Goal: Information Seeking & Learning: Learn about a topic

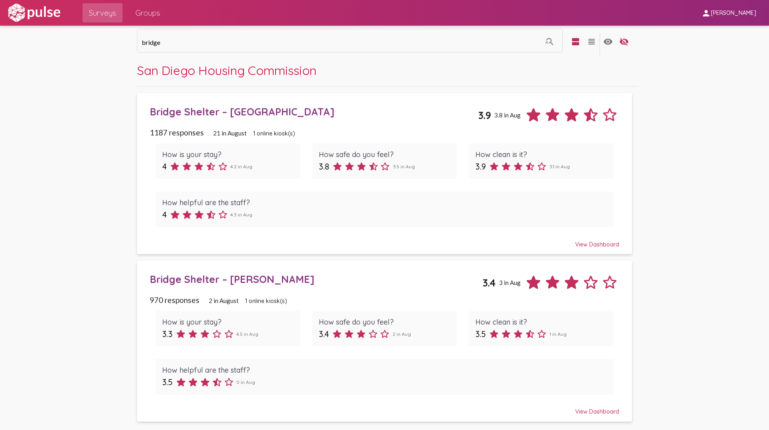
click at [230, 115] on div "Bridge Shelter – [GEOGRAPHIC_DATA]" at bounding box center [314, 111] width 329 height 12
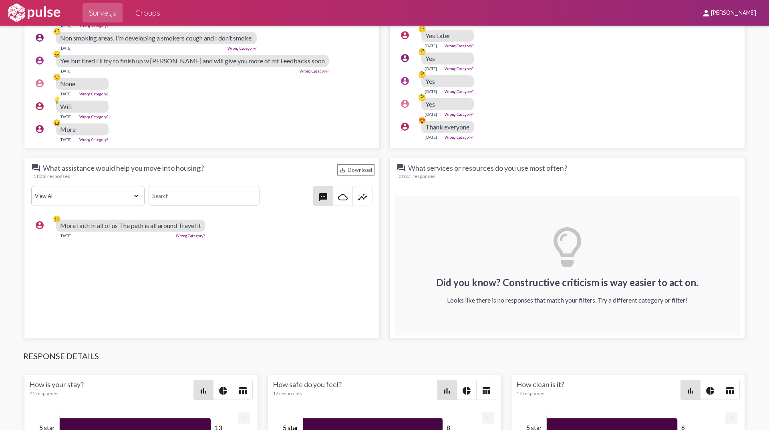
scroll to position [801, 0]
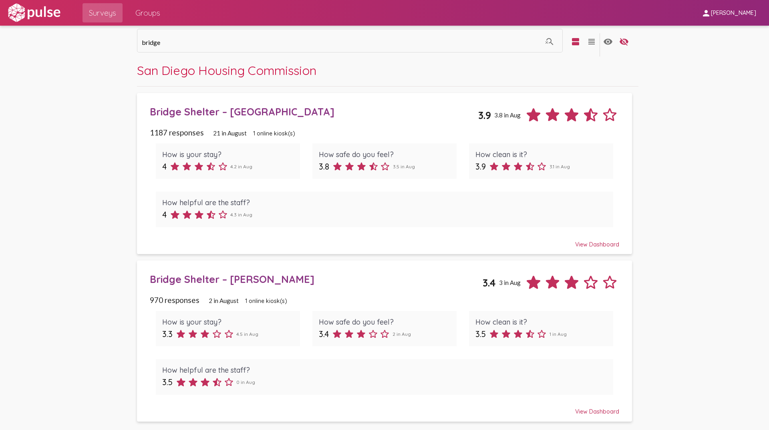
click at [195, 276] on div "Bridge Shelter – [PERSON_NAME]" at bounding box center [316, 279] width 333 height 12
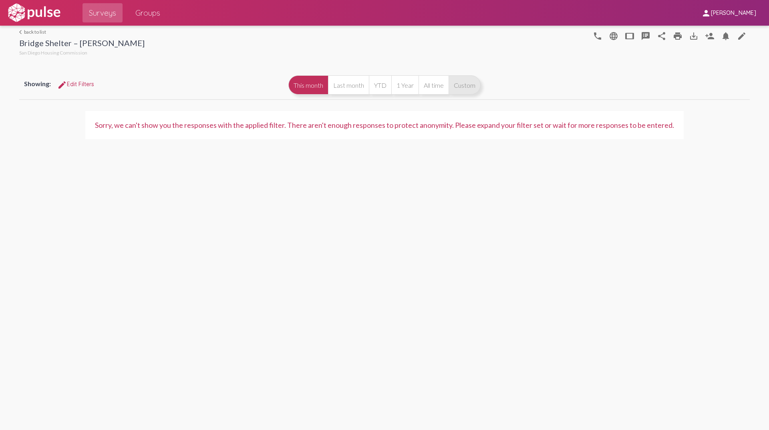
click at [469, 89] on button "Custom" at bounding box center [465, 84] width 32 height 19
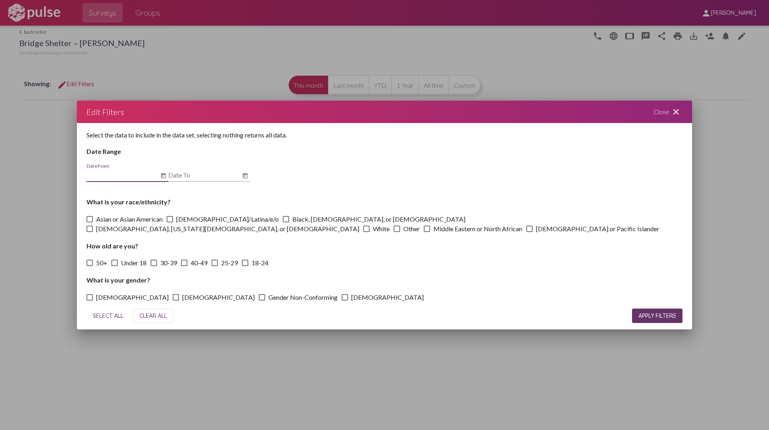
click at [163, 174] on icon "Open calendar" at bounding box center [163, 175] width 5 height 5
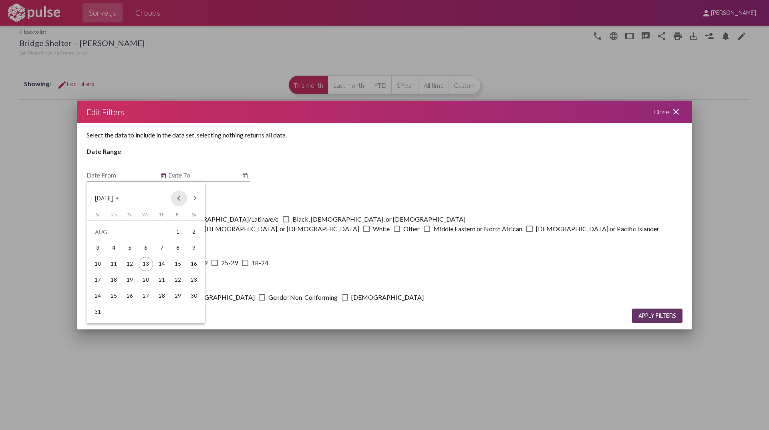
click at [176, 199] on button "Previous month" at bounding box center [179, 198] width 16 height 16
click at [101, 295] on div "20" at bounding box center [98, 296] width 14 height 14
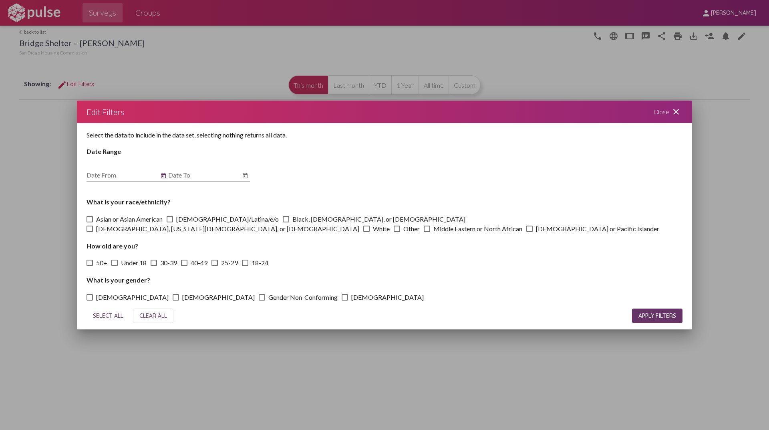
type input "[DATE]"
click at [246, 173] on icon "Open calendar" at bounding box center [245, 175] width 5 height 5
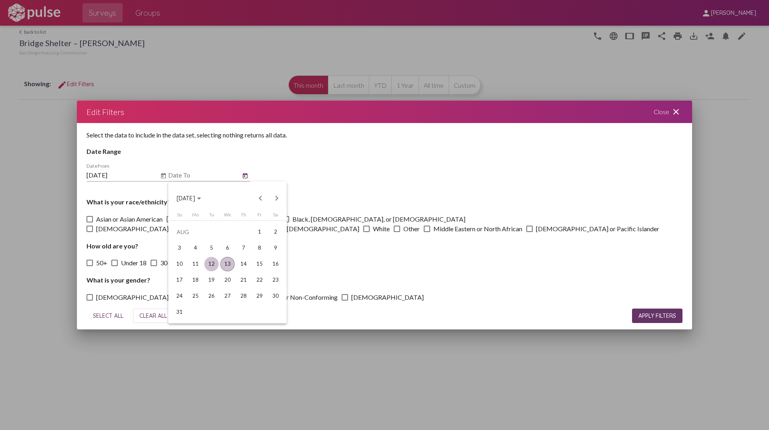
click at [215, 263] on div "12" at bounding box center [211, 264] width 14 height 14
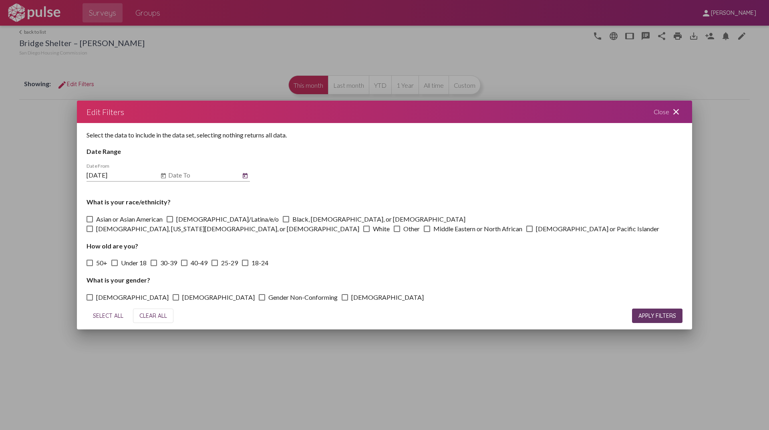
type input "[DATE]"
click at [112, 315] on span "SELECT ALL" at bounding box center [108, 315] width 30 height 7
checkbox input "true"
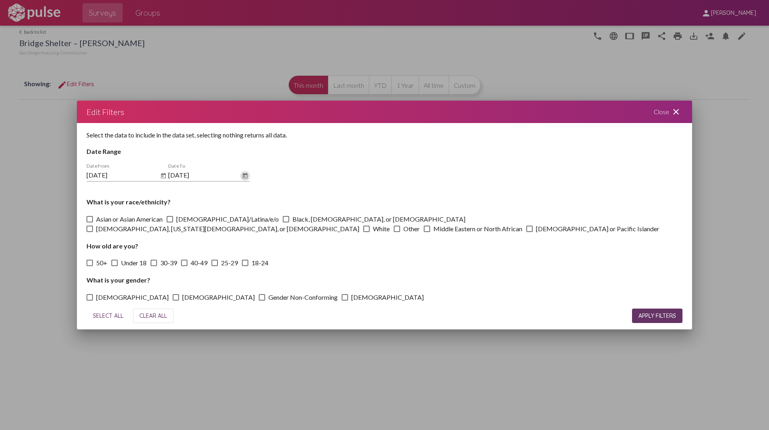
checkbox input "true"
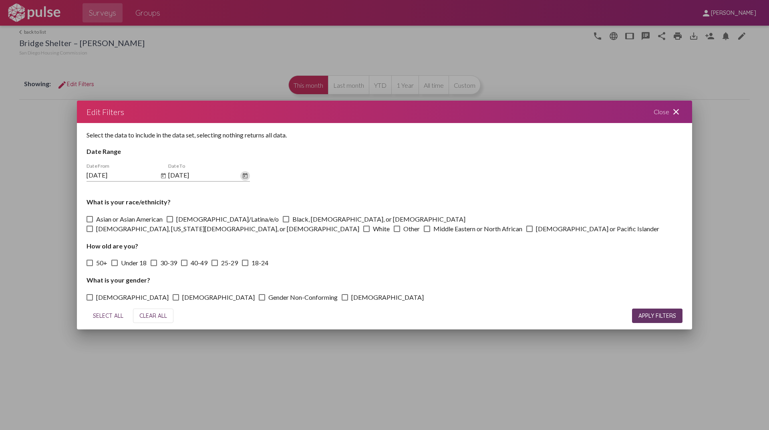
checkbox input "true"
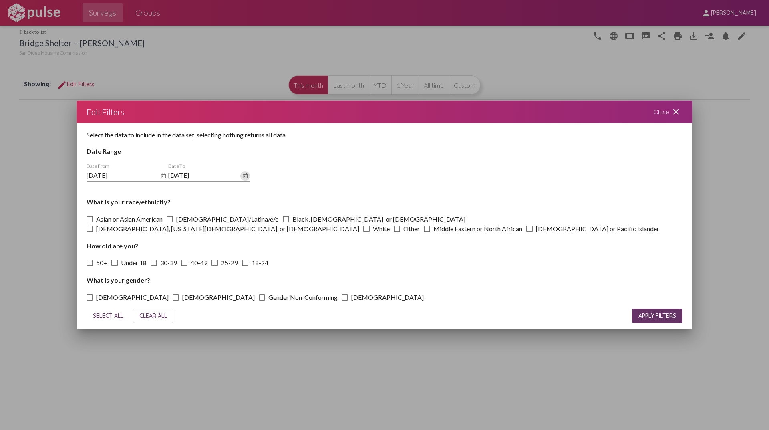
checkbox input "true"
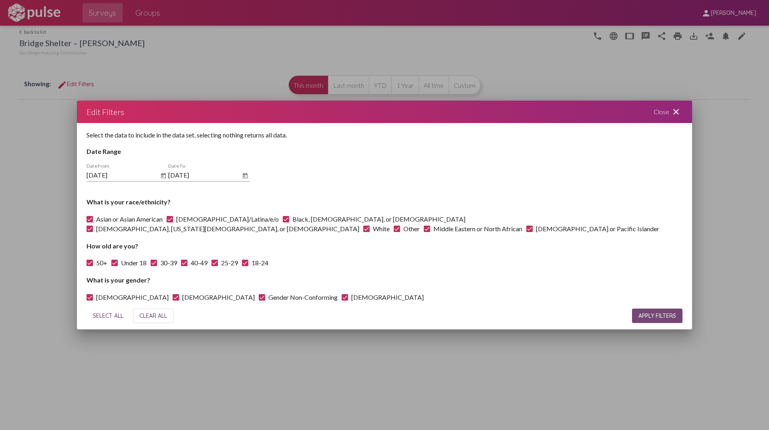
click at [642, 317] on span "APPLY FILTERS" at bounding box center [658, 315] width 38 height 7
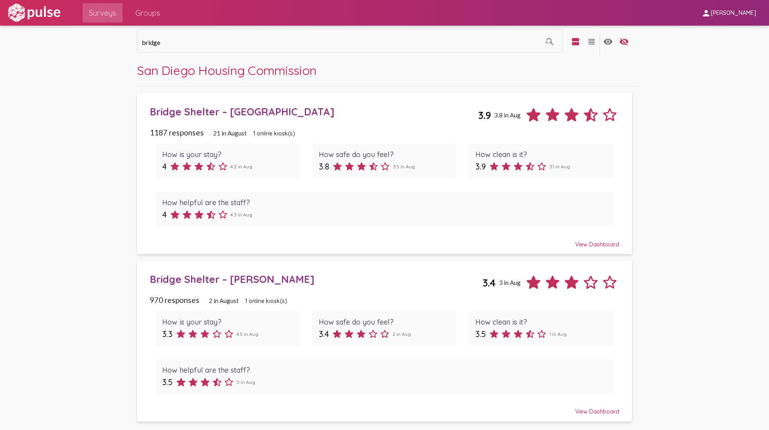
click at [122, 255] on pl-site-list-view "bridge search_off view_agenda view_headline visibility visibility_off settings …" at bounding box center [384, 227] width 769 height 403
click at [124, 255] on pl-site-list-view "bridge search_off view_agenda view_headline visibility visibility_off settings …" at bounding box center [384, 227] width 769 height 403
click at [127, 254] on div "bridge search_off view_agenda view_headline visibility visibility_off settings …" at bounding box center [384, 227] width 521 height 403
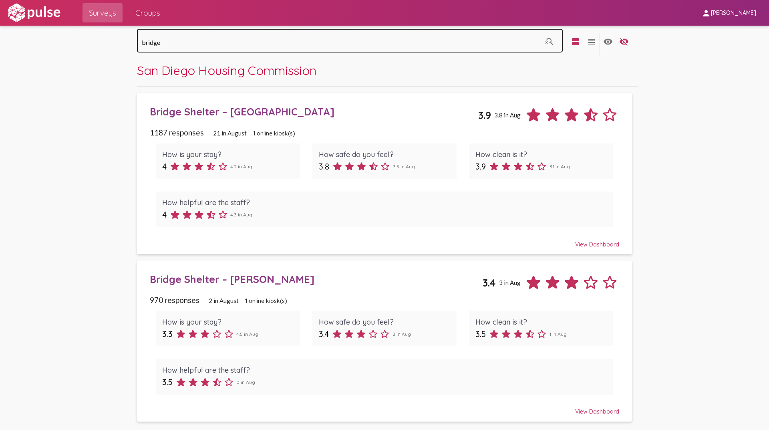
click at [286, 36] on div "bridge" at bounding box center [342, 39] width 400 height 25
click at [286, 38] on div "bridge" at bounding box center [342, 39] width 400 height 25
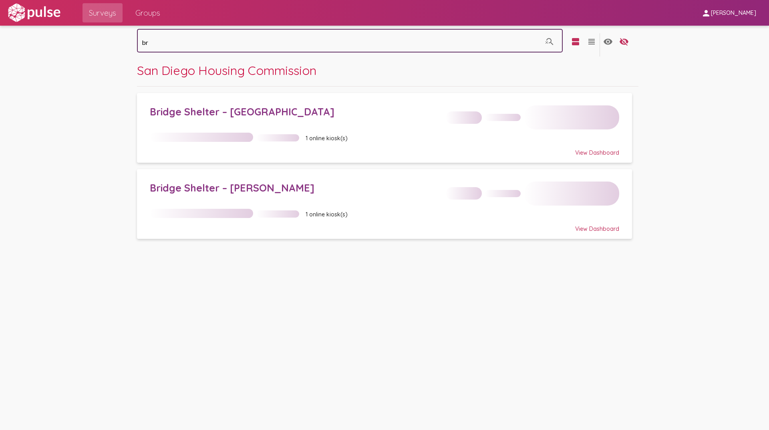
type input "b"
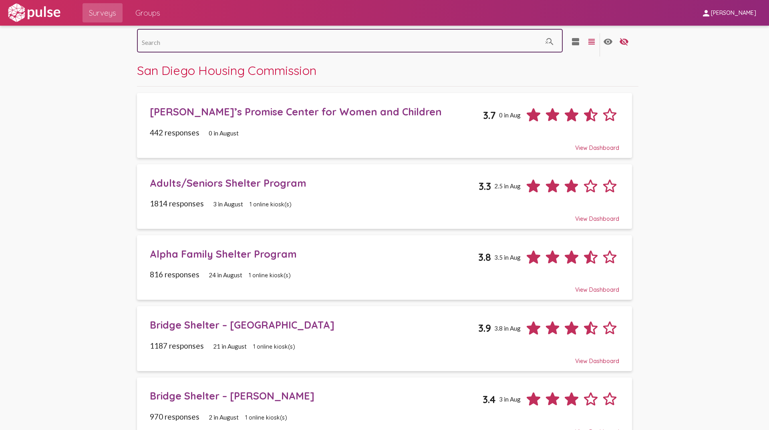
scroll to position [80, 0]
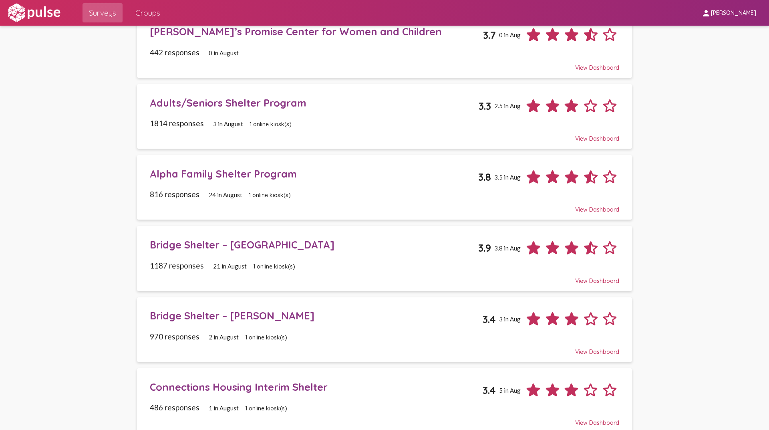
click at [218, 106] on div "Adults/Seniors Shelter Program" at bounding box center [314, 103] width 329 height 12
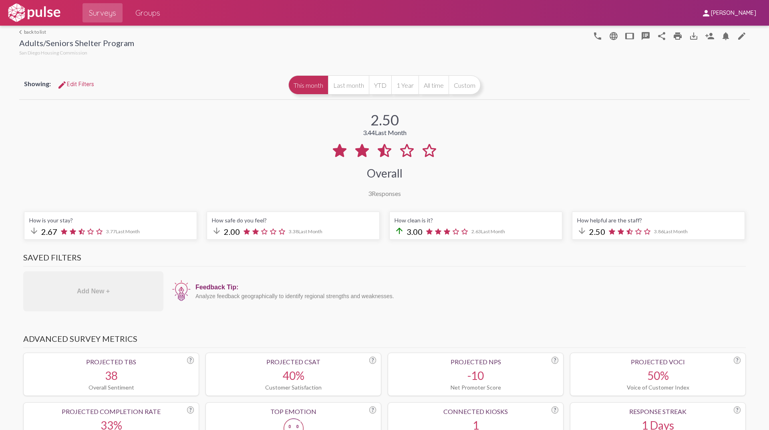
click at [163, 151] on div "2.50 3.44 Last Month Overall 3 Responses" at bounding box center [384, 149] width 731 height 96
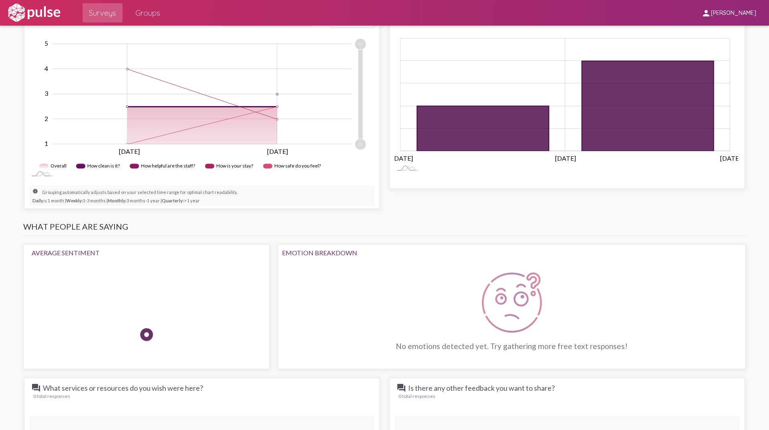
scroll to position [481, 0]
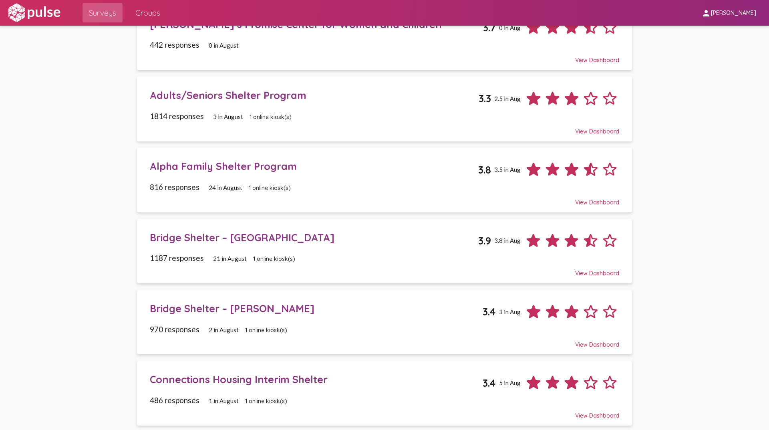
scroll to position [240, 0]
